Goal: Task Accomplishment & Management: Use online tool/utility

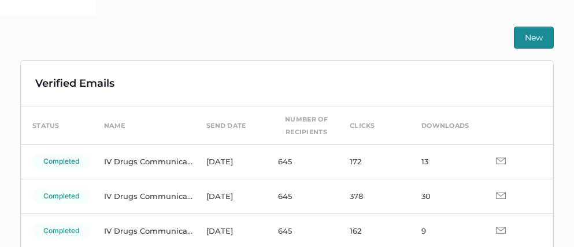
scroll to position [107, 0]
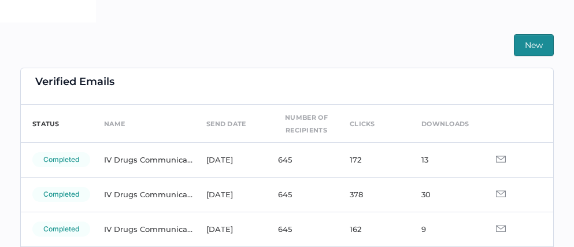
scroll to position [20, 0]
